Goal: Task Accomplishment & Management: Manage account settings

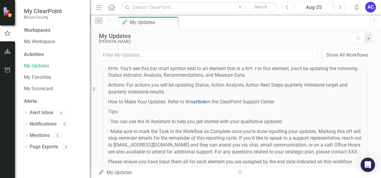
scroll to position [139, 0]
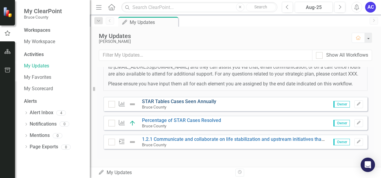
click at [188, 101] on link "STAR Tables Cases Seen Annually" at bounding box center [179, 102] width 74 height 6
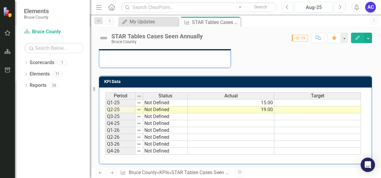
scroll to position [162, 0]
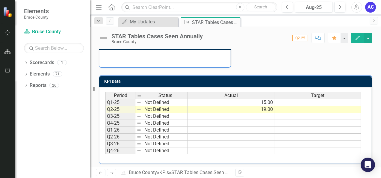
click at [289, 102] on td at bounding box center [318, 102] width 87 height 7
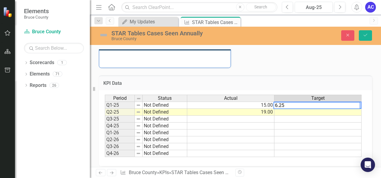
type textarea "6.25"
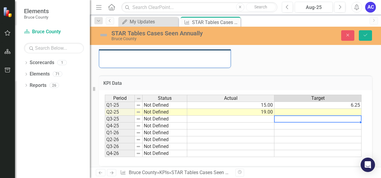
click at [286, 116] on td at bounding box center [318, 119] width 87 height 7
click at [287, 109] on td at bounding box center [318, 112] width 87 height 7
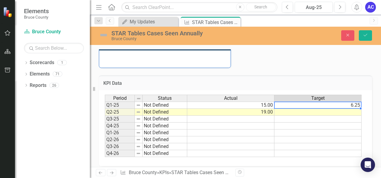
click at [302, 106] on td "6.25" at bounding box center [318, 105] width 87 height 7
type textarea "6"
click at [300, 111] on td at bounding box center [318, 112] width 87 height 7
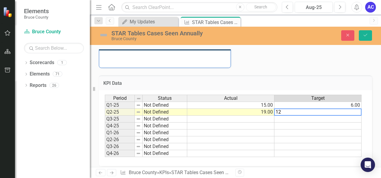
type textarea "12"
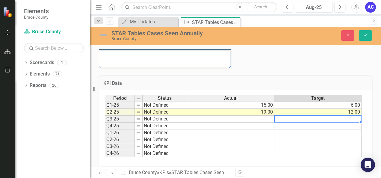
click at [290, 119] on td at bounding box center [318, 119] width 87 height 7
type textarea "18"
click at [290, 123] on td at bounding box center [318, 126] width 87 height 7
type textarea "24"
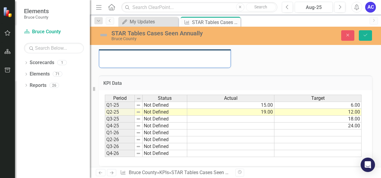
click at [306, 70] on div "KPI Data Last Calculated Period Status Actual Target Q1-25 Not Defined 15.00 6.…" at bounding box center [235, 117] width 282 height 98
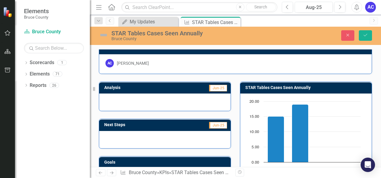
scroll to position [7, 0]
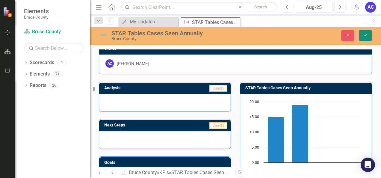
click at [371, 34] on button "Save" at bounding box center [365, 35] width 13 height 10
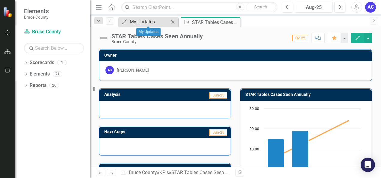
click at [152, 25] on div "My Updates" at bounding box center [150, 21] width 40 height 7
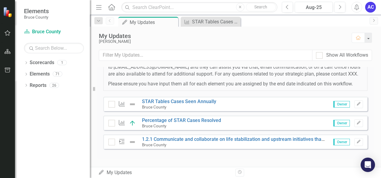
scroll to position [137, 0]
click at [195, 123] on link "Percentage of STAR Cases Resolved" at bounding box center [181, 121] width 79 height 6
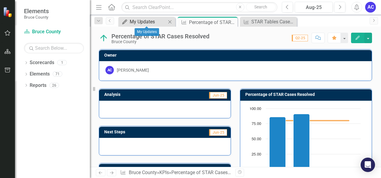
click at [137, 22] on div "My Updates" at bounding box center [148, 21] width 37 height 7
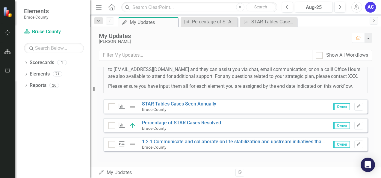
scroll to position [132, 0]
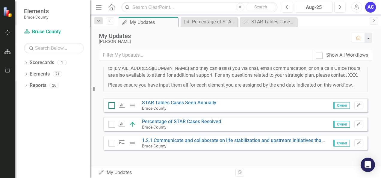
click at [111, 109] on div at bounding box center [112, 105] width 7 height 7
click at [111, 106] on input "checkbox" at bounding box center [111, 104] width 4 height 4
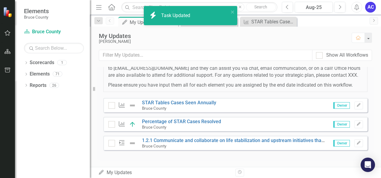
checkbox input "true"
click at [112, 128] on div at bounding box center [112, 124] width 7 height 7
click at [112, 125] on input "checkbox" at bounding box center [111, 123] width 4 height 4
checkbox input "true"
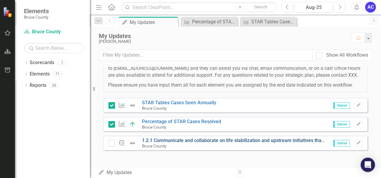
click at [183, 143] on link "1.2.1 Communicate and collaborate on life stabilization and upstream initiative…" at bounding box center [278, 141] width 272 height 6
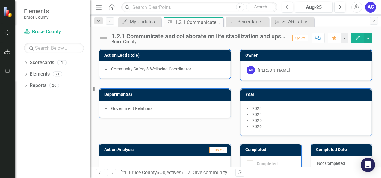
click at [357, 36] on icon "Edit" at bounding box center [357, 38] width 5 height 4
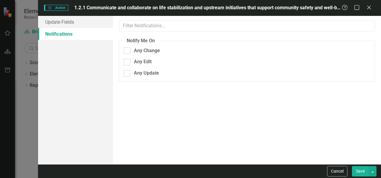
click at [231, 103] on div "ClearPoint Can Do More! How ClearPoint Can Help Close Professional and Enterpri…" at bounding box center [247, 90] width 268 height 148
click at [75, 23] on link "Update Fields" at bounding box center [75, 22] width 75 height 12
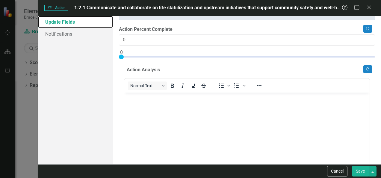
scroll to position [41, 0]
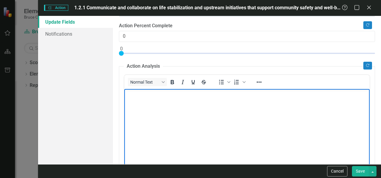
click at [171, 108] on body "Rich Text Area. Press ALT-0 for help." at bounding box center [246, 134] width 245 height 90
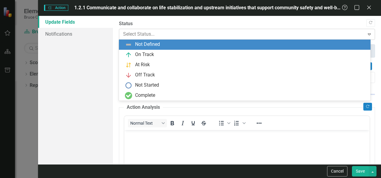
click at [171, 31] on div at bounding box center [242, 34] width 238 height 8
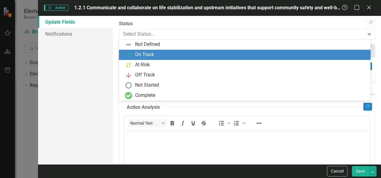
click at [169, 52] on div "On Track" at bounding box center [246, 54] width 242 height 7
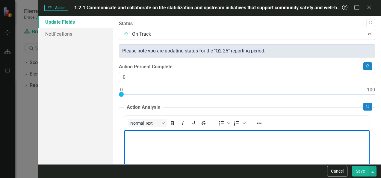
click at [172, 151] on body "Rich Text Area. Press ALT-0 for help." at bounding box center [246, 175] width 245 height 90
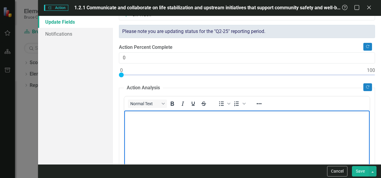
scroll to position [20, 0]
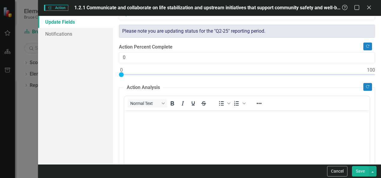
click at [154, 64] on div "Action Percent Complete 0" at bounding box center [247, 62] width 256 height 36
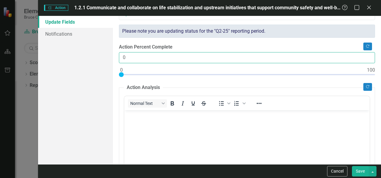
click at [150, 58] on input "0" at bounding box center [247, 57] width 256 height 11
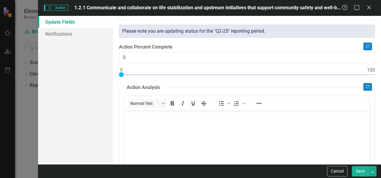
click at [171, 140] on body "Rich Text Area. Press ALT-0 for help." at bounding box center [246, 155] width 245 height 90
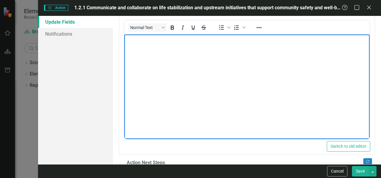
scroll to position [96, 0]
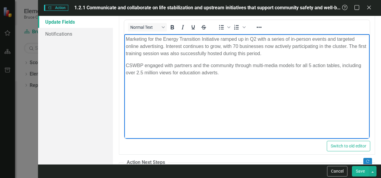
click at [225, 73] on p "CSWBP engaged with partners and the community through multi-media models for al…" at bounding box center [247, 69] width 243 height 14
click at [201, 72] on span "CSWBP engaged with partners and the community through multi-media models for al…" at bounding box center [244, 69] width 236 height 12
click at [228, 72] on p "CSWBP engaged with partners and the community through multi-media models for al…" at bounding box center [247, 69] width 243 height 14
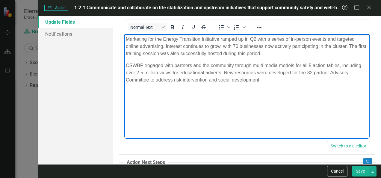
click at [295, 67] on span "CSWBP engaged with partners and the community through multi-media models for al…" at bounding box center [244, 72] width 236 height 19
click at [301, 83] on p "CSWBP engaged with partners and the community through multi-media models ad in-…" at bounding box center [247, 73] width 243 height 22
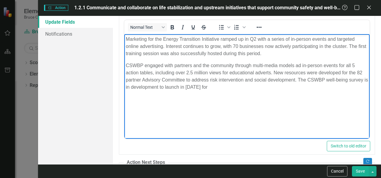
drag, startPoint x: 230, startPoint y: 86, endPoint x: 124, endPoint y: 88, distance: 105.8
click at [124, 88] on body "Marketing for the Energy Transition Initiative ramped up in Q2 with a series of…" at bounding box center [246, 79] width 245 height 90
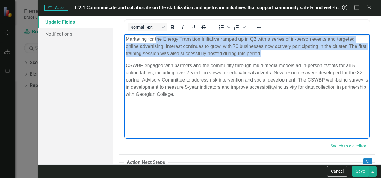
drag, startPoint x: 276, startPoint y: 50, endPoint x: 154, endPoint y: -11, distance: 136.7
click at [154, 34] on html "Marketing for the Energy Transition Initiative ramped up in Q2 with a series of…" at bounding box center [246, 79] width 245 height 90
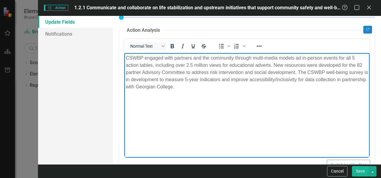
click at [214, 88] on p "CSWBP engaged with partners and the community through multi-media models ad in-…" at bounding box center [247, 72] width 243 height 36
click at [305, 67] on span "CSWBP engaged with partners and the community through multi-media models ad in-…" at bounding box center [247, 72] width 243 height 34
click at [275, 83] on p "CSWBP engaged with partners and the community through multi-media models ad in-…" at bounding box center [247, 72] width 243 height 36
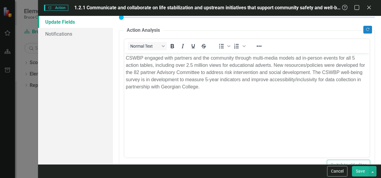
click at [366, 167] on button "Save" at bounding box center [360, 171] width 17 height 10
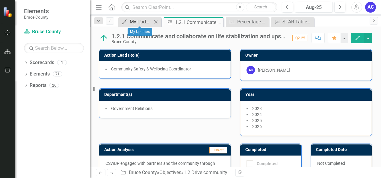
click at [146, 19] on div "My Updates" at bounding box center [141, 21] width 22 height 7
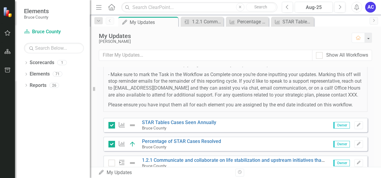
scroll to position [139, 0]
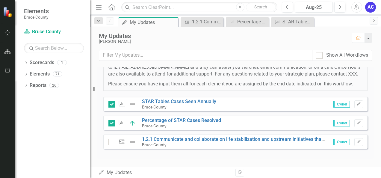
click at [130, 142] on img at bounding box center [132, 141] width 7 height 7
click at [113, 144] on div at bounding box center [112, 142] width 7 height 7
click at [112, 143] on input "checkbox" at bounding box center [111, 141] width 4 height 4
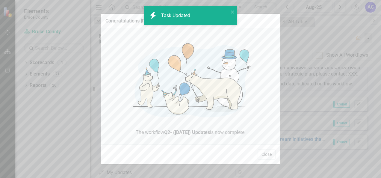
checkbox input "true"
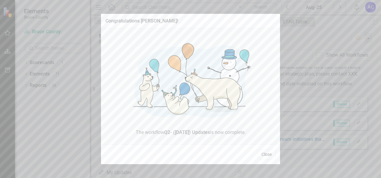
click at [266, 157] on button "Close" at bounding box center [267, 154] width 18 height 10
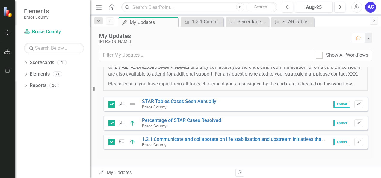
click at [162, 105] on div "Bruce County" at bounding box center [179, 106] width 74 height 5
click at [168, 101] on link "STAR Tables Cases Seen Annually" at bounding box center [179, 102] width 74 height 6
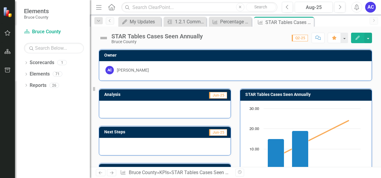
click at [357, 40] on button "Edit" at bounding box center [357, 38] width 13 height 10
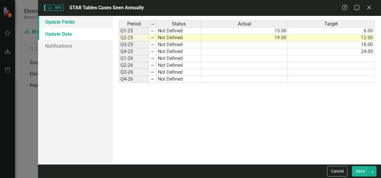
click at [88, 26] on link "Update Fields" at bounding box center [75, 22] width 75 height 12
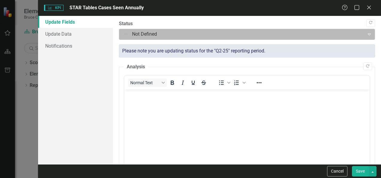
click at [139, 37] on div at bounding box center [242, 34] width 238 height 8
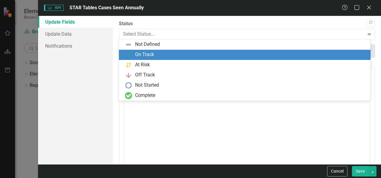
click at [141, 54] on div "On Track" at bounding box center [144, 54] width 19 height 7
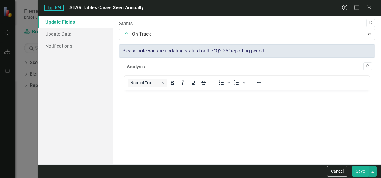
click at [360, 169] on button "Save" at bounding box center [360, 171] width 17 height 10
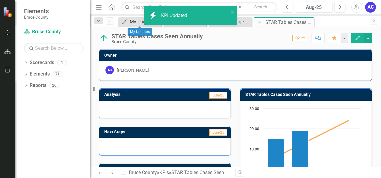
click at [132, 22] on div "My Updates" at bounding box center [141, 21] width 22 height 7
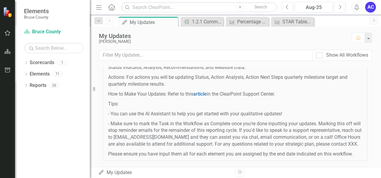
scroll to position [139, 0]
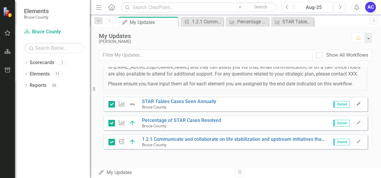
click at [357, 105] on icon "Edit" at bounding box center [359, 104] width 4 height 4
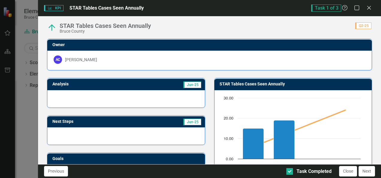
click at [365, 7] on div "Task 1 of 3 Help Maximize Close" at bounding box center [343, 7] width 64 height 7
click at [368, 10] on icon "Close" at bounding box center [368, 8] width 7 height 6
